Goal: Navigation & Orientation: Find specific page/section

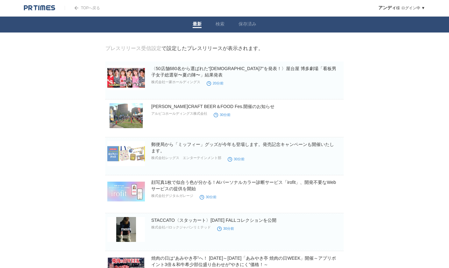
drag, startPoint x: 253, startPoint y: 39, endPoint x: 368, endPoint y: 41, distance: 115.1
